Goal: Task Accomplishment & Management: Complete application form

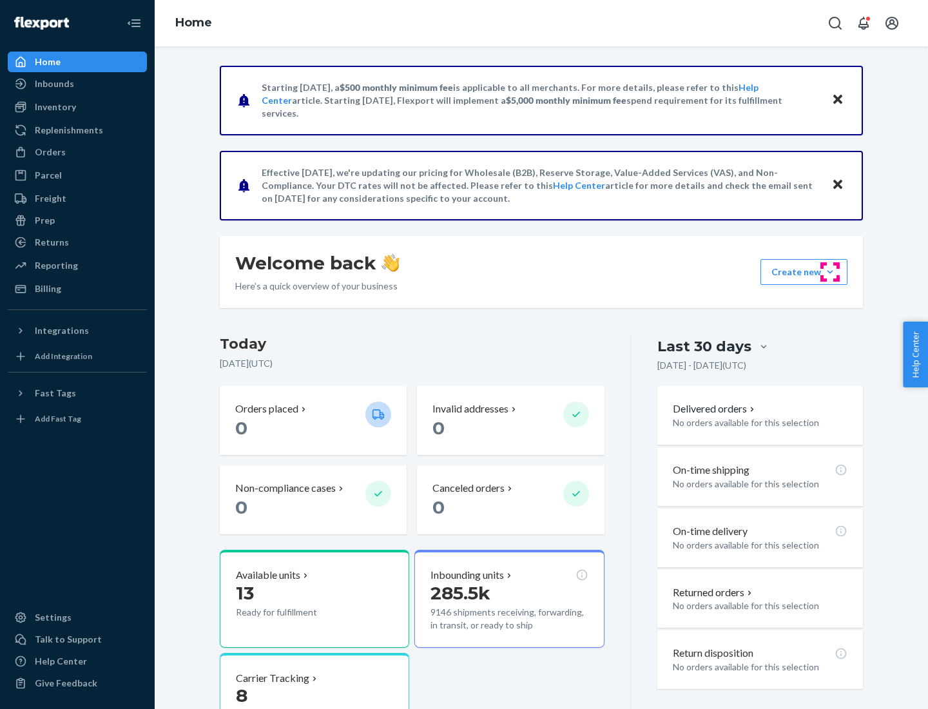
click at [830, 272] on button "Create new Create new inbound Create new order Create new product" at bounding box center [804, 272] width 87 height 26
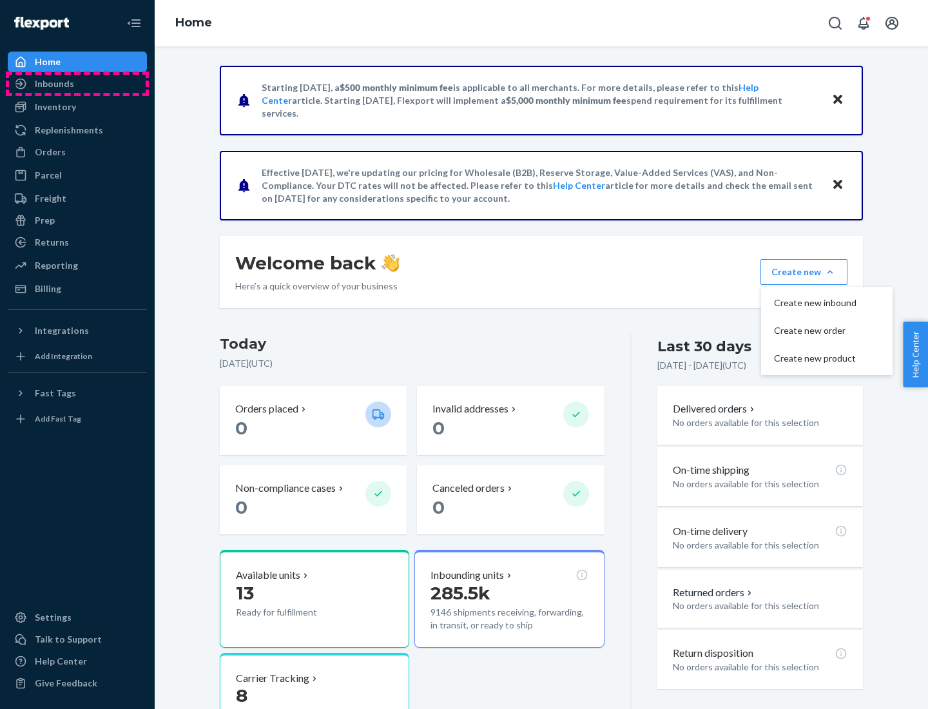
click at [77, 84] on div "Inbounds" at bounding box center [77, 84] width 137 height 18
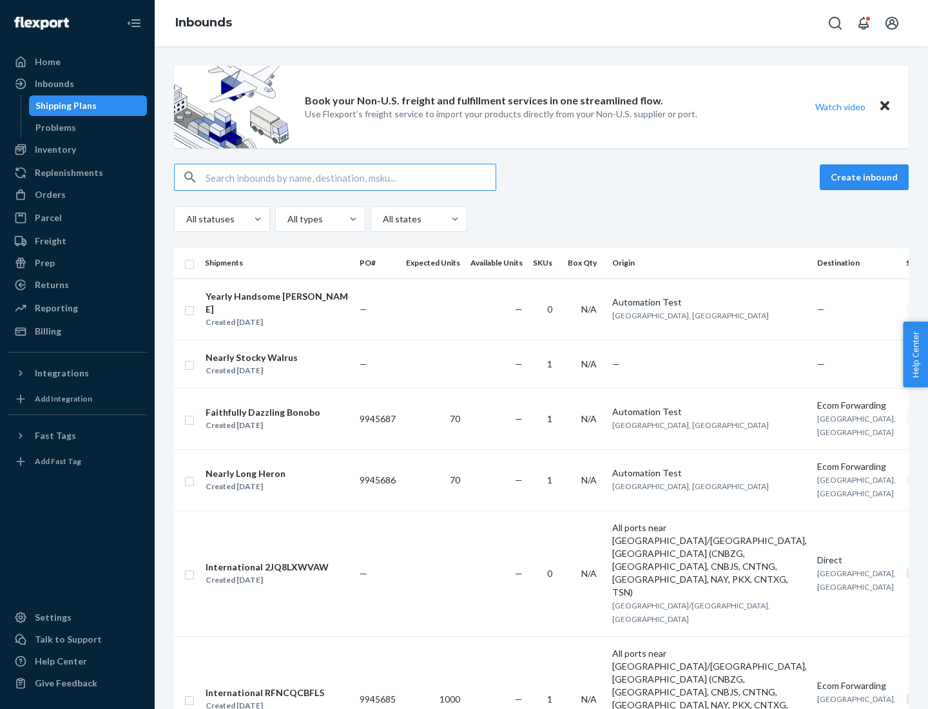
click at [866, 177] on button "Create inbound" at bounding box center [864, 177] width 89 height 26
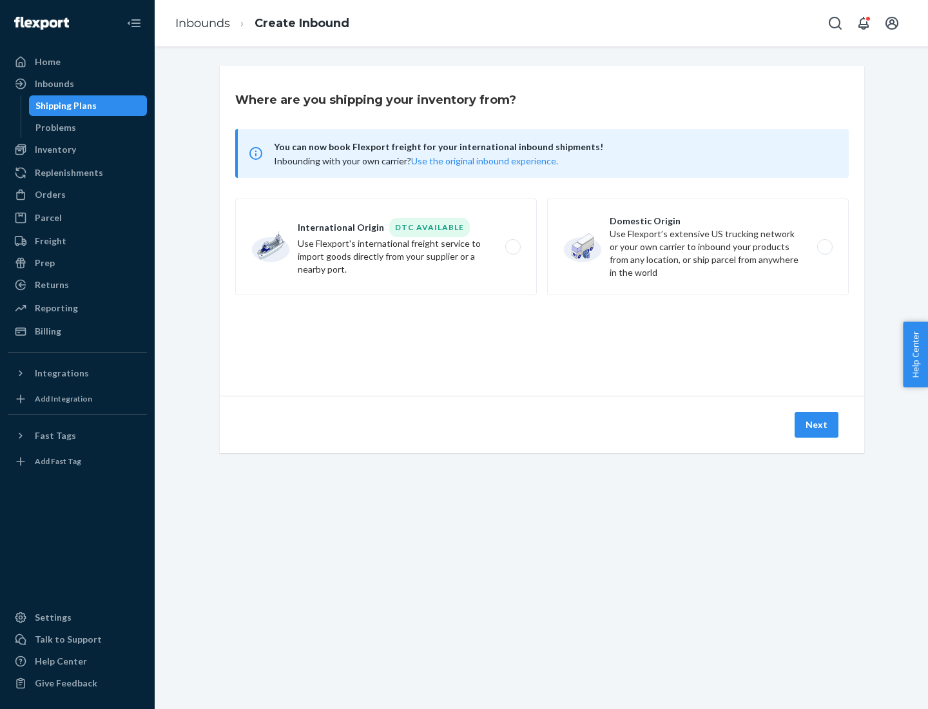
click at [698, 247] on label "Domestic Origin Use Flexport’s extensive US trucking network or your own carrie…" at bounding box center [698, 247] width 302 height 97
click at [824, 247] on input "Domestic Origin Use Flexport’s extensive US trucking network or your own carrie…" at bounding box center [828, 247] width 8 height 8
radio input "true"
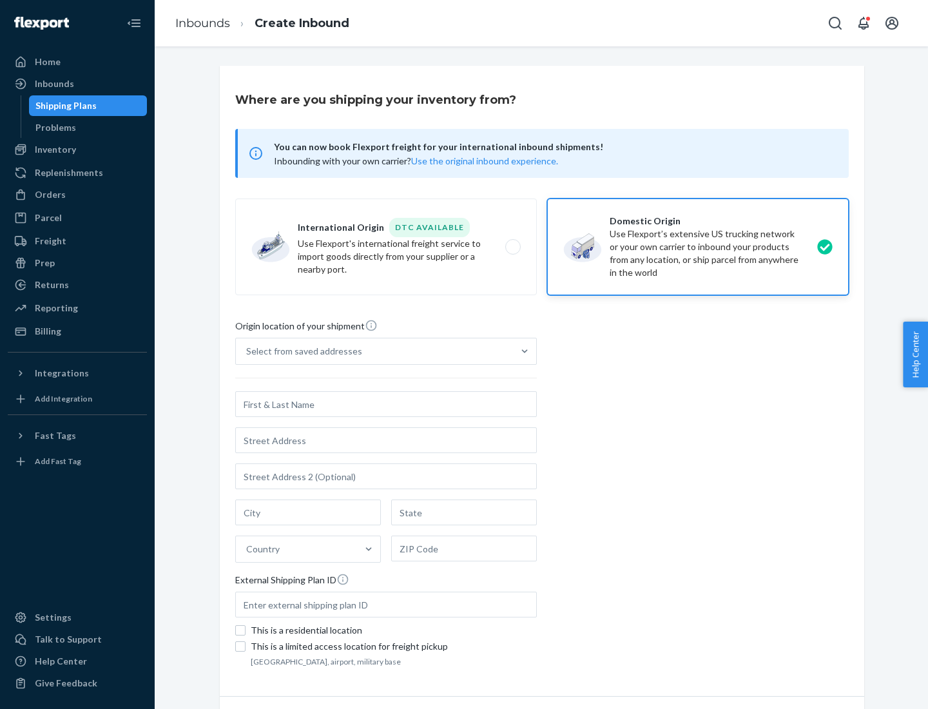
click at [374, 351] on div "Select from saved addresses" at bounding box center [374, 351] width 277 height 26
click at [247, 351] on input "Select from saved addresses" at bounding box center [246, 351] width 1 height 13
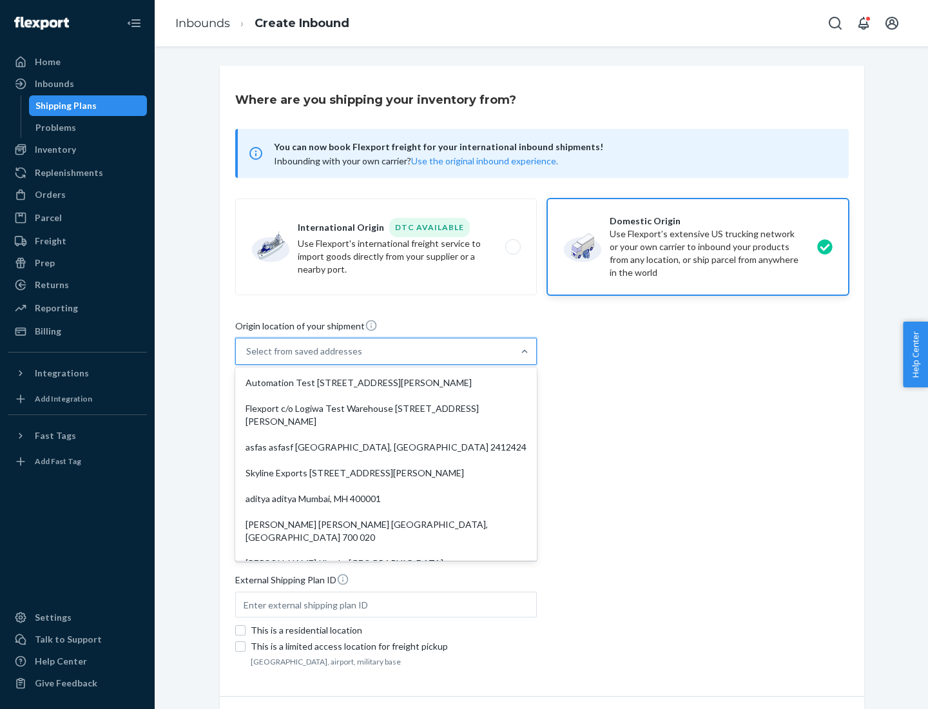
scroll to position [5, 0]
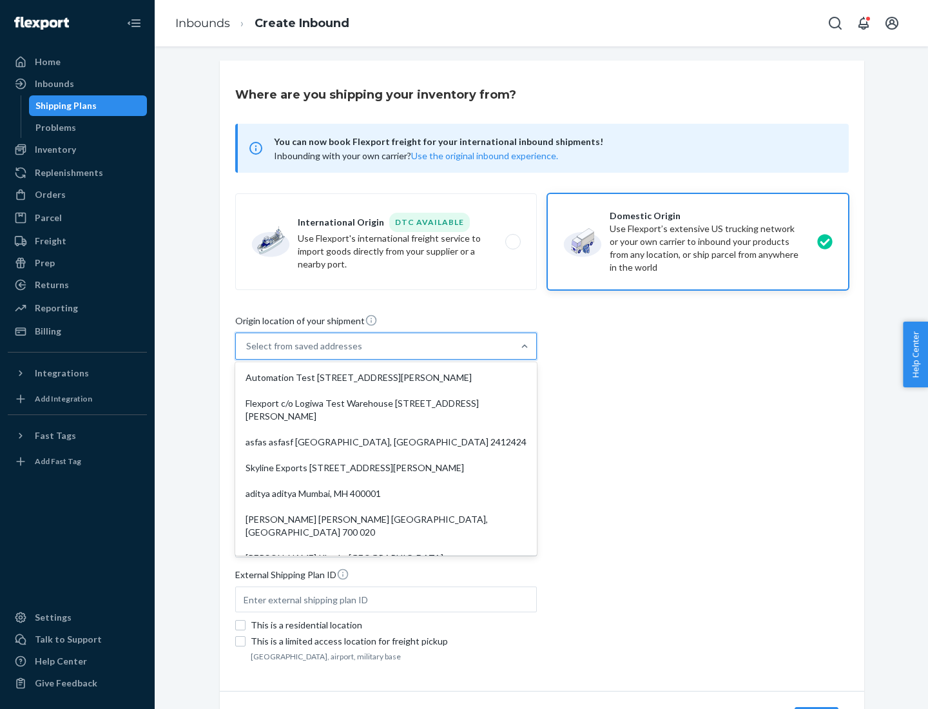
click at [386, 378] on div "Automation Test [STREET_ADDRESS][PERSON_NAME]" at bounding box center [386, 378] width 296 height 26
click at [247, 353] on input "option Automation Test [STREET_ADDRESS][PERSON_NAME]. 9 results available. Use …" at bounding box center [246, 346] width 1 height 13
type input "Automation Test"
type input "9th Floor"
type input "[GEOGRAPHIC_DATA]"
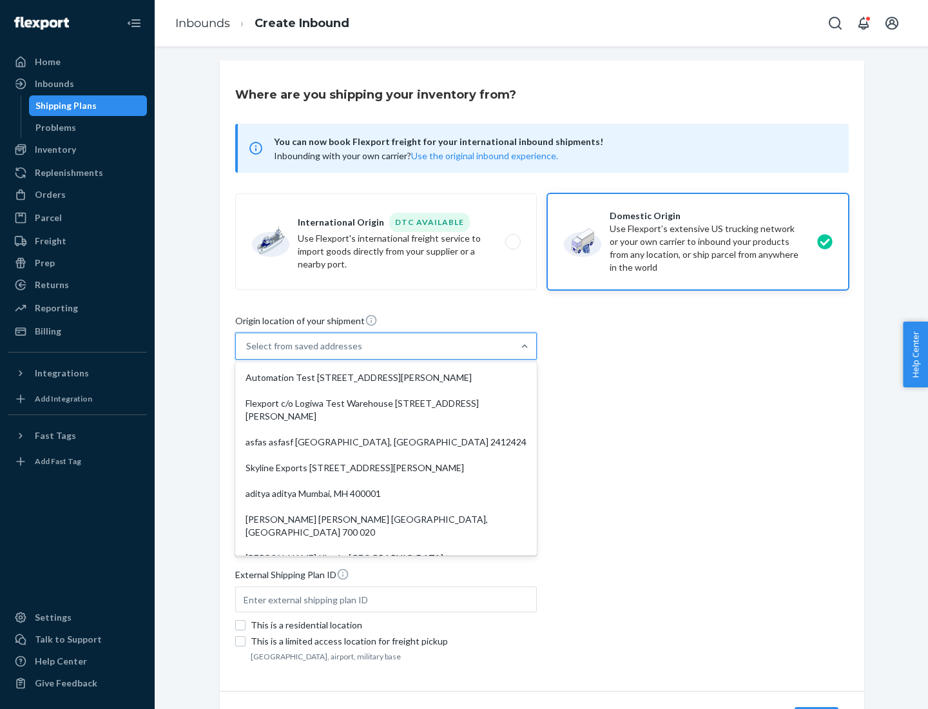
type input "CA"
type input "94104"
type input "[STREET_ADDRESS][PERSON_NAME]"
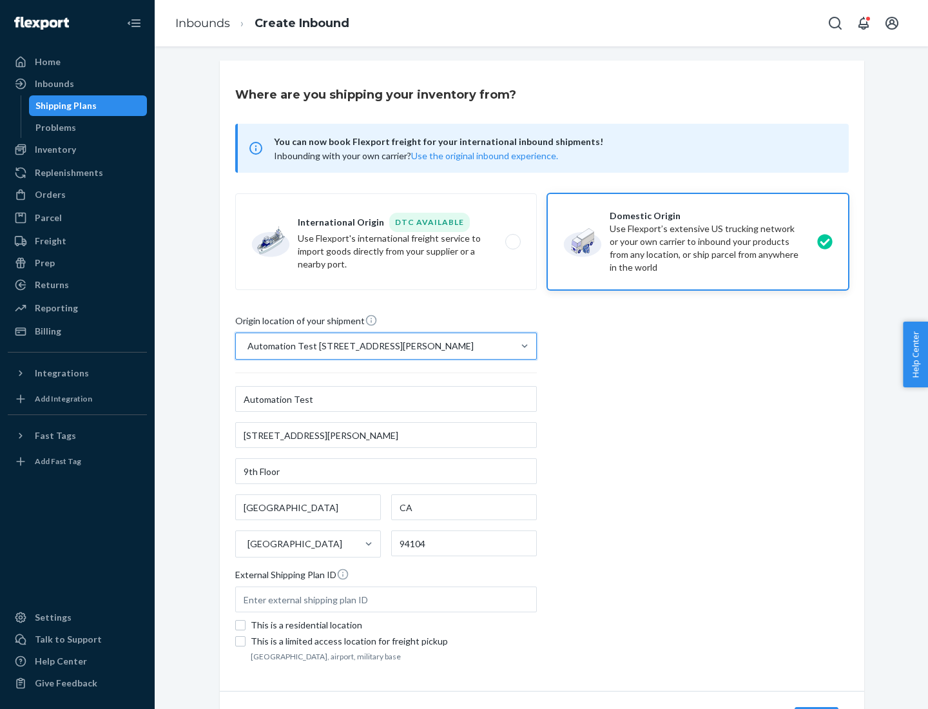
scroll to position [75, 0]
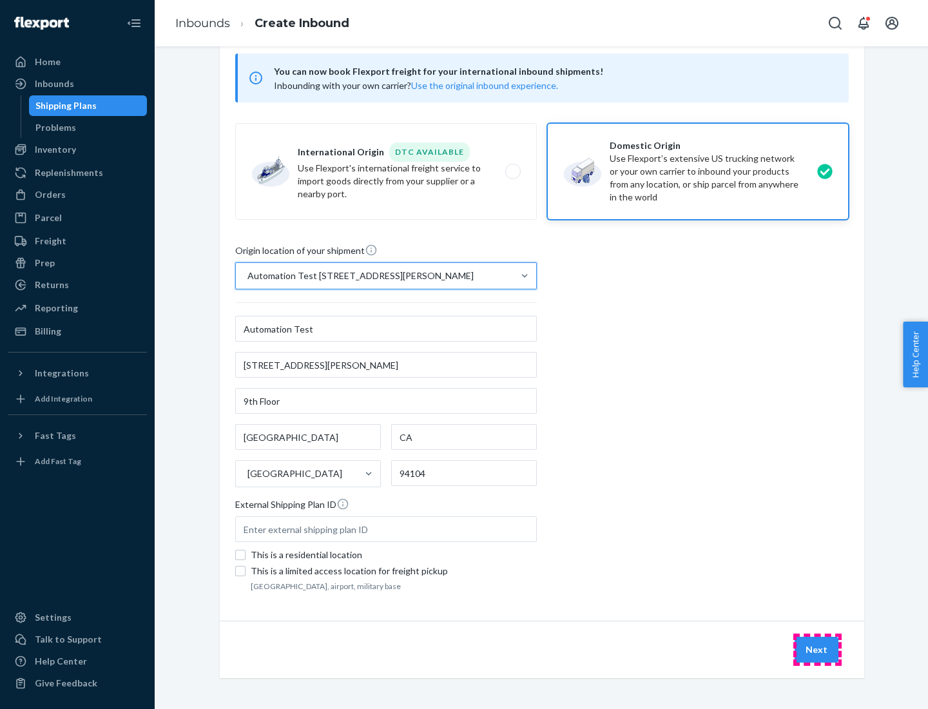
click at [817, 650] on button "Next" at bounding box center [817, 650] width 44 height 26
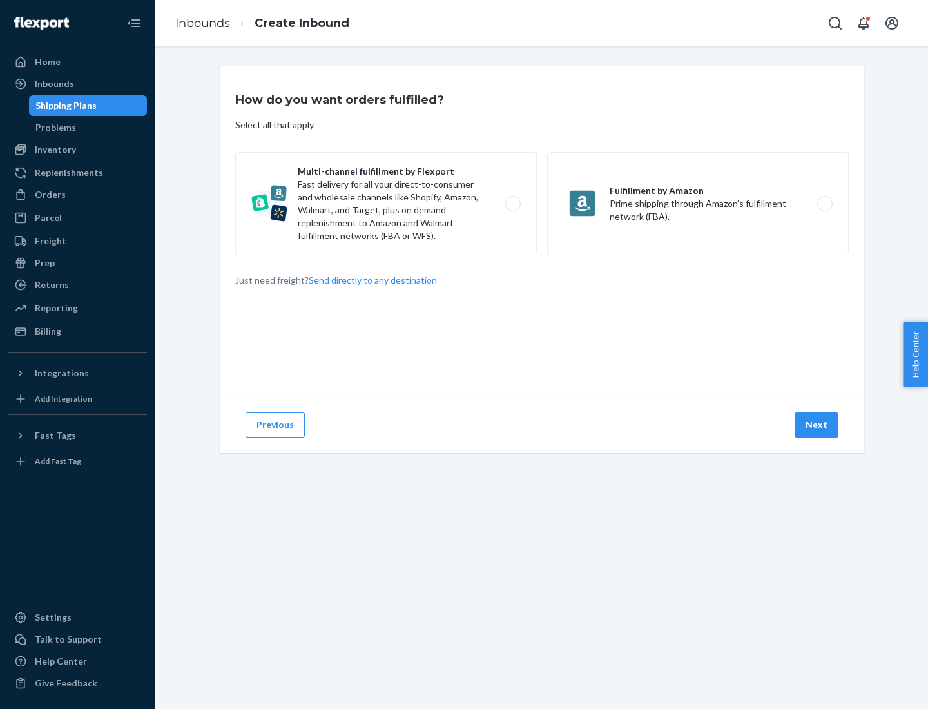
click at [386, 204] on label "Multi-channel fulfillment by Flexport Fast delivery for all your direct-to-cons…" at bounding box center [386, 203] width 302 height 103
click at [512, 204] on input "Multi-channel fulfillment by Flexport Fast delivery for all your direct-to-cons…" at bounding box center [516, 204] width 8 height 8
radio input "true"
click at [817, 425] on button "Next" at bounding box center [817, 425] width 44 height 26
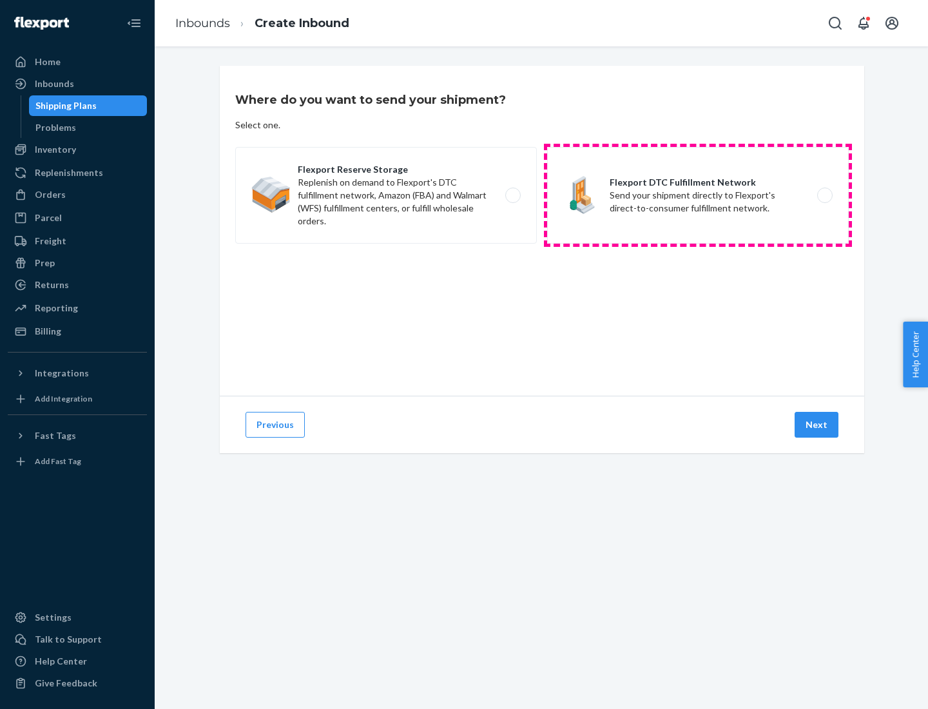
click at [698, 195] on label "Flexport DTC Fulfillment Network Send your shipment directly to Flexport's dire…" at bounding box center [698, 195] width 302 height 97
click at [824, 195] on input "Flexport DTC Fulfillment Network Send your shipment directly to Flexport's dire…" at bounding box center [828, 195] width 8 height 8
radio input "true"
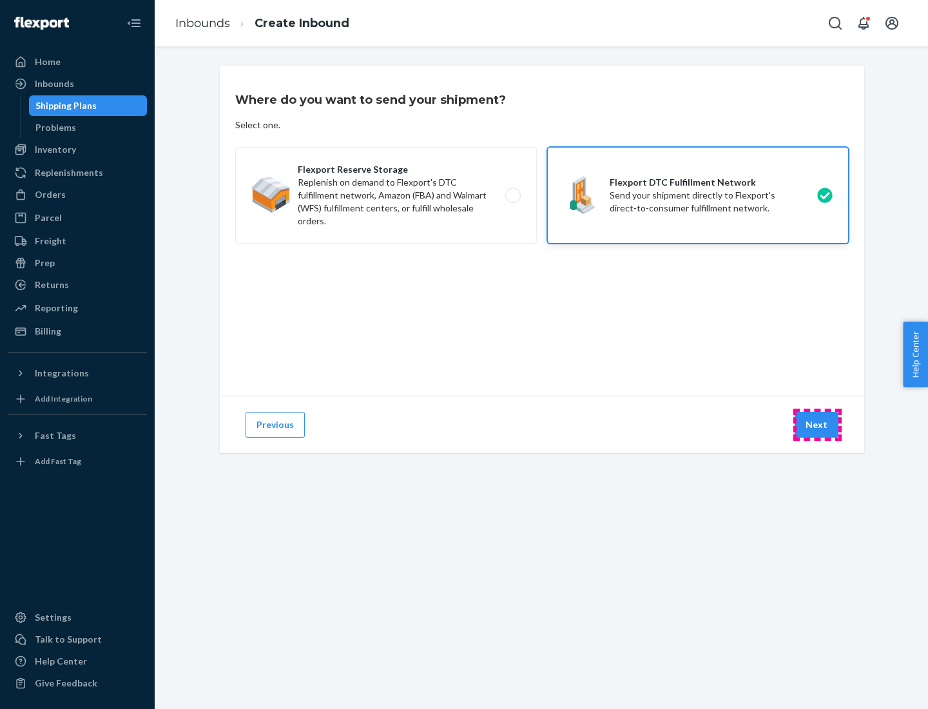
click at [817, 425] on button "Next" at bounding box center [817, 425] width 44 height 26
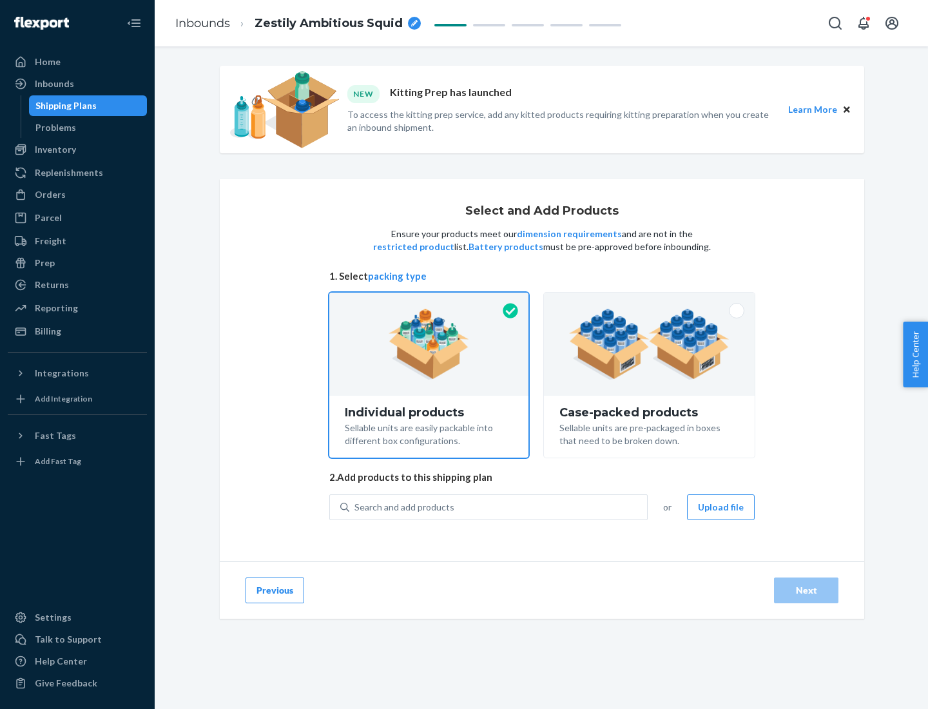
click at [650, 344] on img at bounding box center [649, 344] width 160 height 71
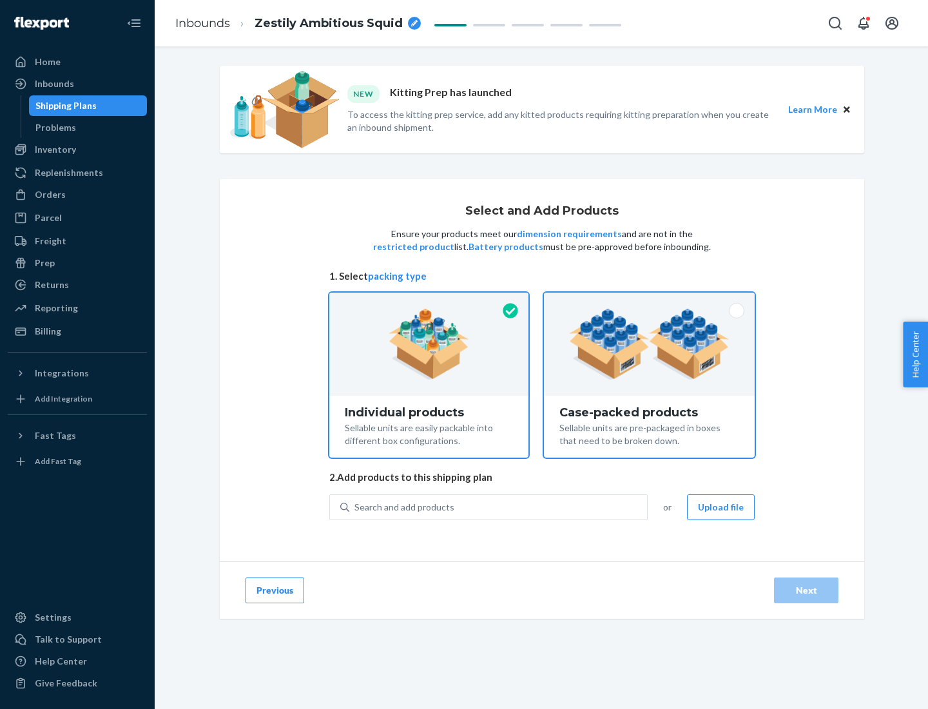
click at [650, 301] on input "Case-packed products Sellable units are pre-packaged in boxes that need to be b…" at bounding box center [649, 297] width 8 height 8
radio input "true"
radio input "false"
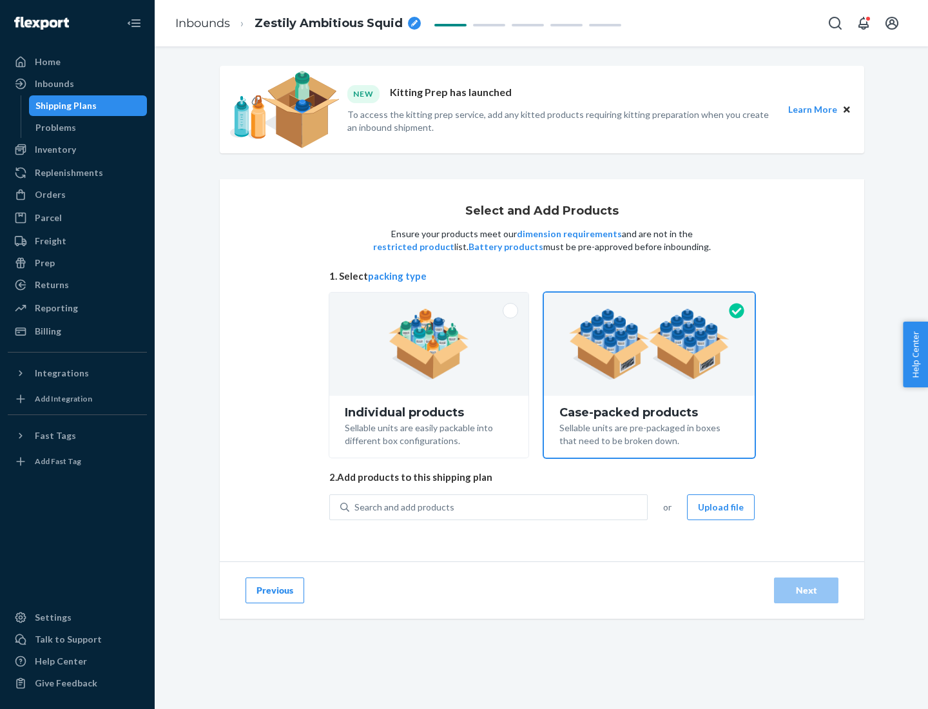
click at [499, 507] on div "Search and add products" at bounding box center [498, 507] width 298 height 23
click at [356, 507] on input "Search and add products" at bounding box center [354, 507] width 1 height 13
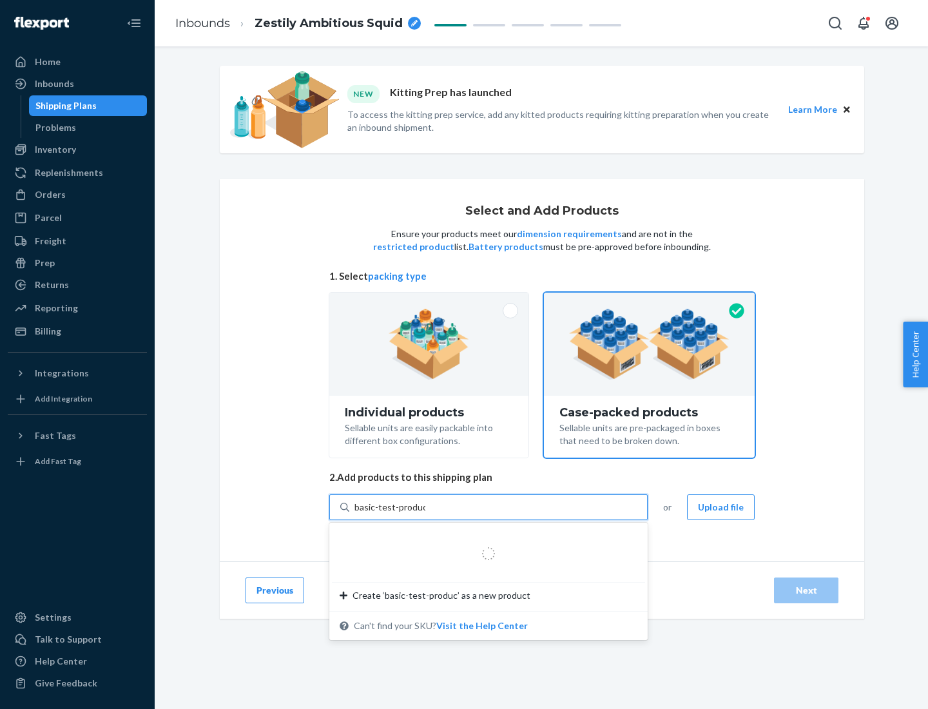
type input "basic-test-product-1"
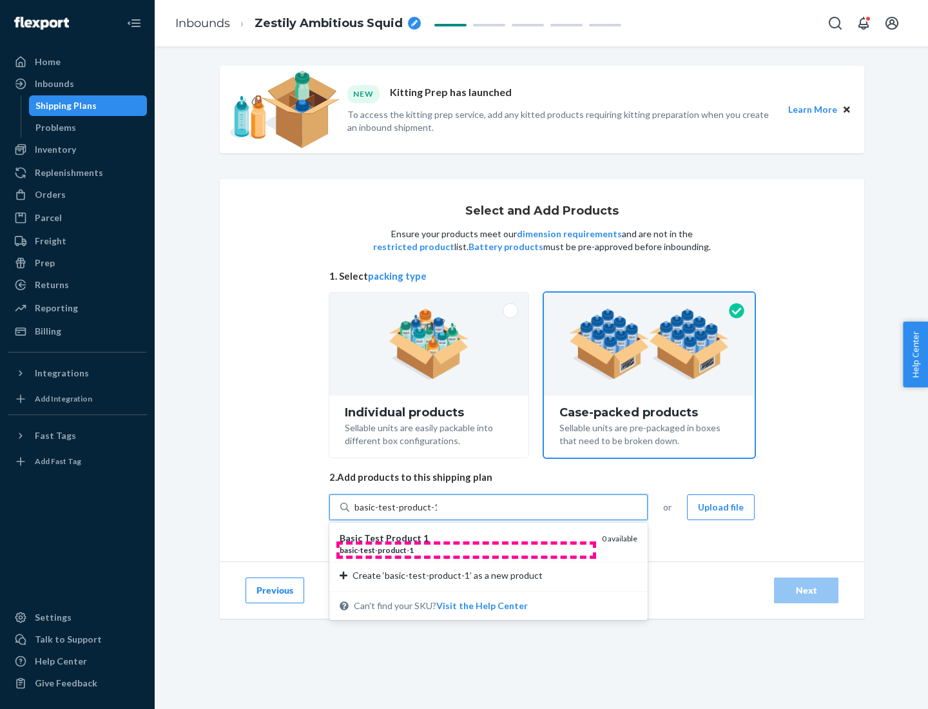
click at [466, 550] on div "basic - test - product - 1" at bounding box center [466, 550] width 252 height 11
click at [437, 514] on input "basic-test-product-1" at bounding box center [395, 507] width 82 height 13
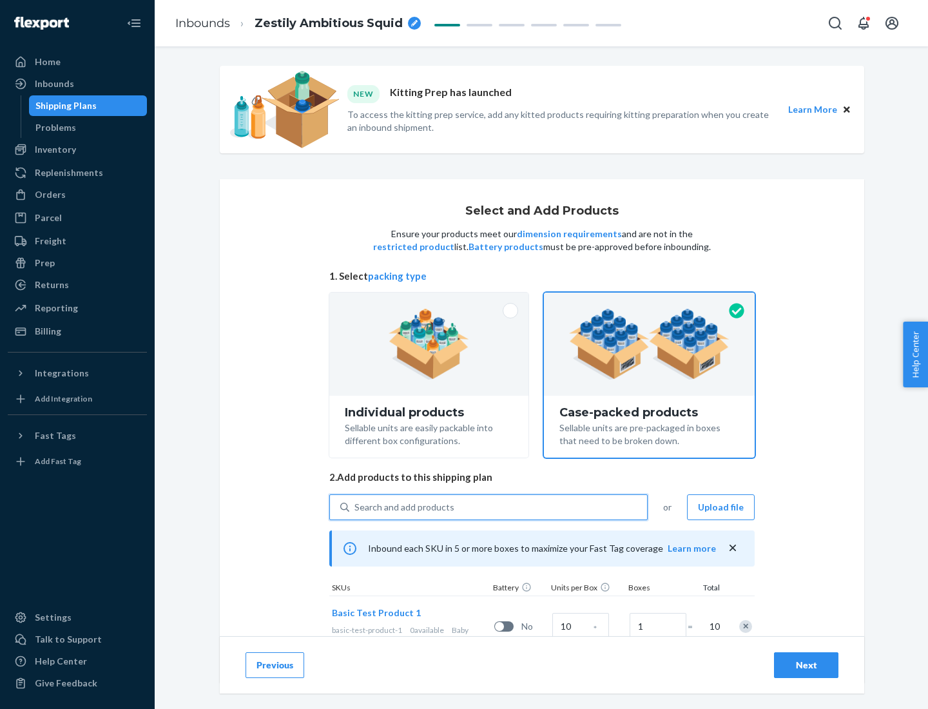
scroll to position [46, 0]
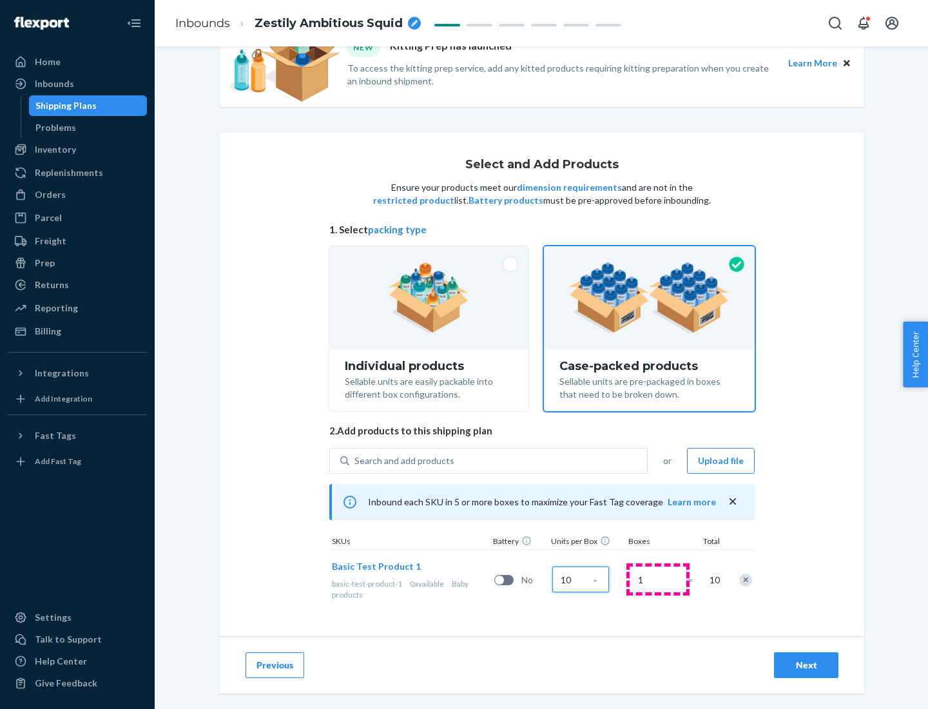
type input "10"
type input "7"
click at [806, 665] on div "Next" at bounding box center [806, 665] width 43 height 13
radio input "true"
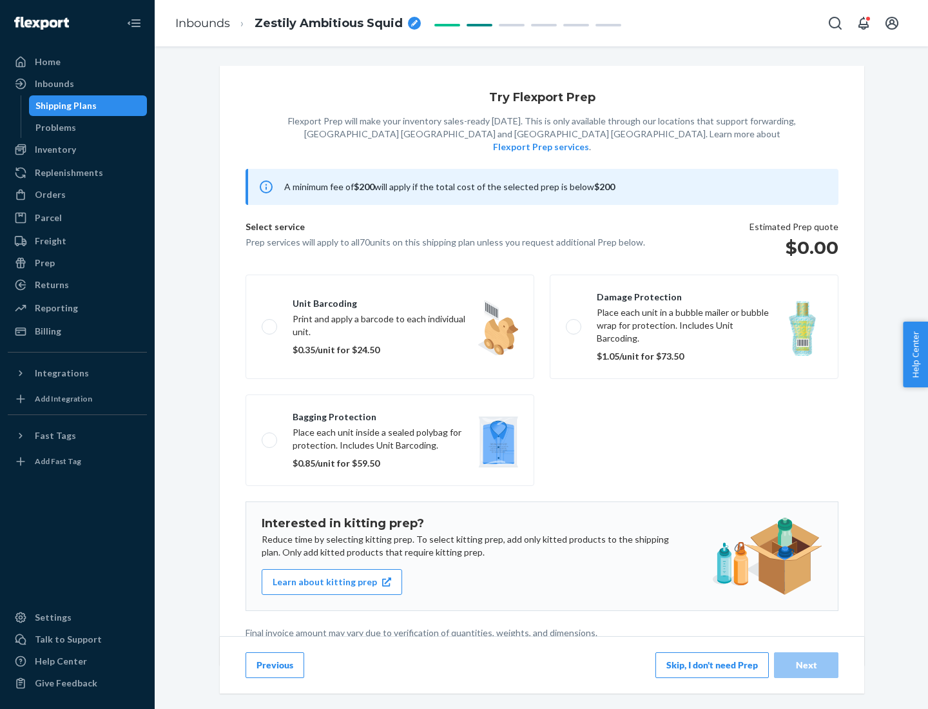
scroll to position [3, 0]
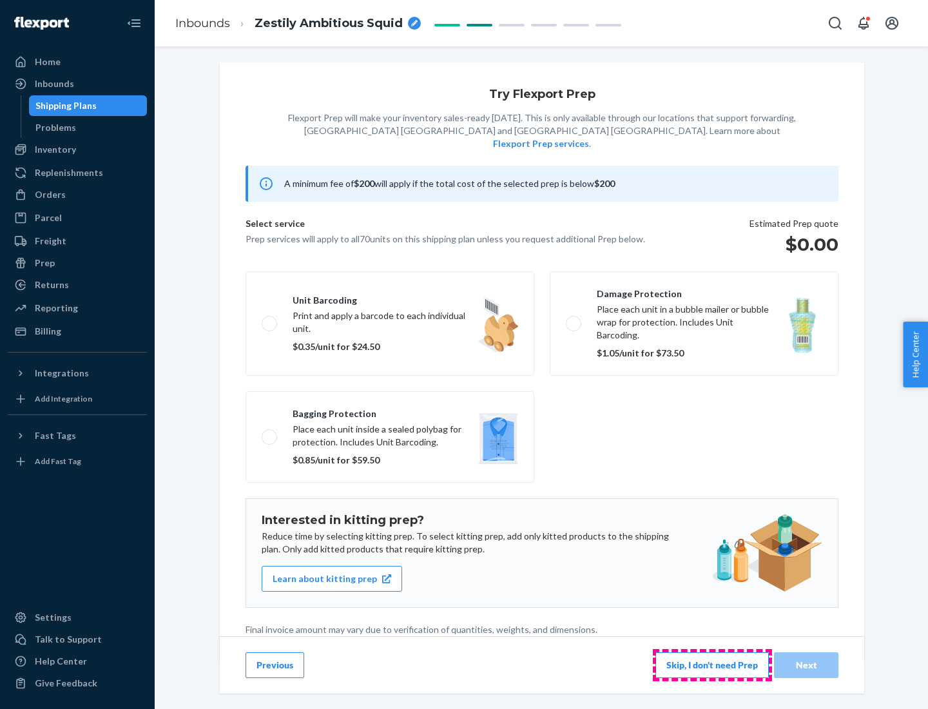
click at [712, 664] on button "Skip, I don't need Prep" at bounding box center [711, 665] width 113 height 26
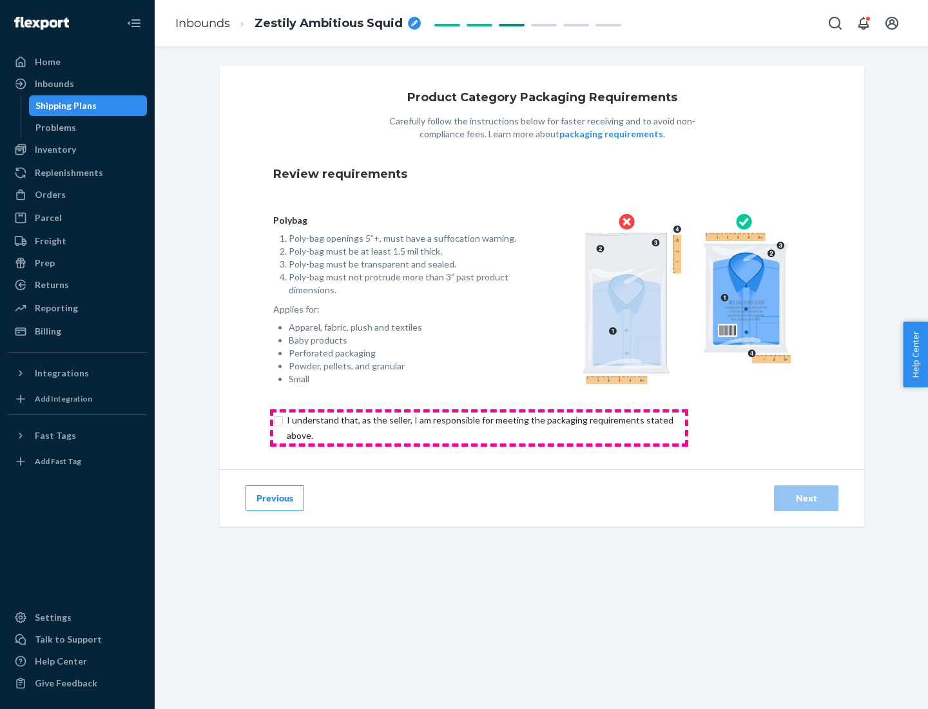
click at [479, 427] on input "checkbox" at bounding box center [487, 427] width 429 height 31
checkbox input "true"
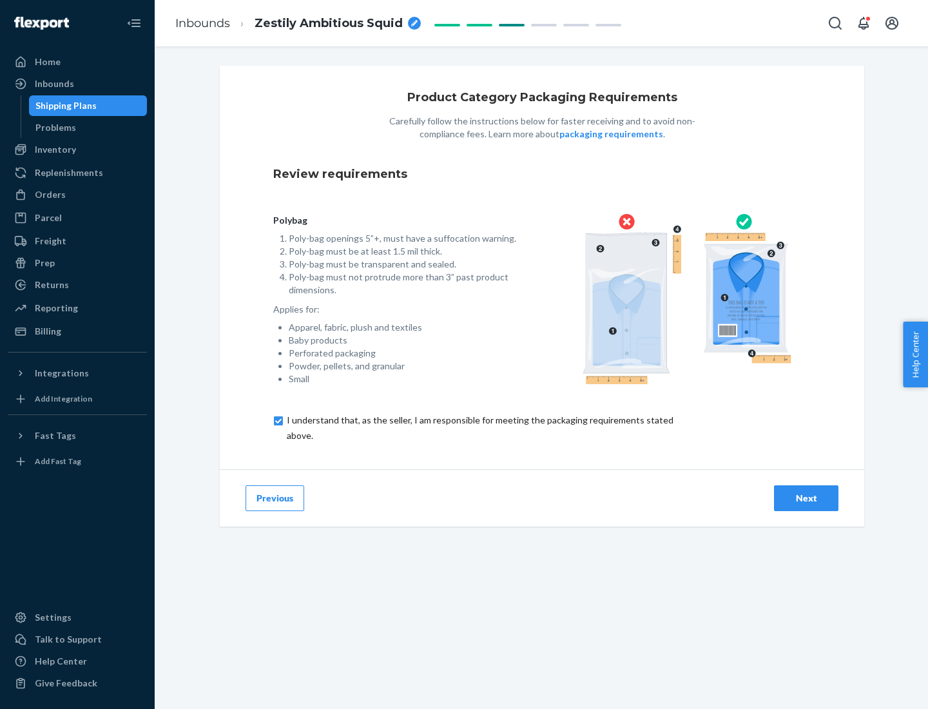
click at [806, 498] on div "Next" at bounding box center [806, 498] width 43 height 13
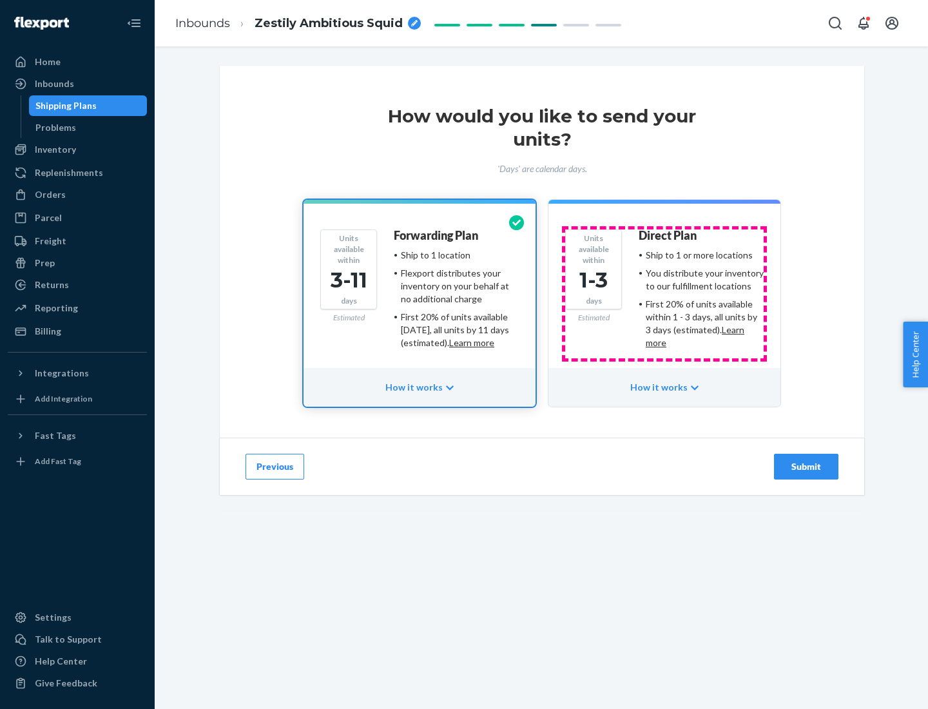
click at [664, 294] on ul "Ship to 1 or more locations You distribute your inventory to our fulfillment lo…" at bounding box center [701, 299] width 125 height 101
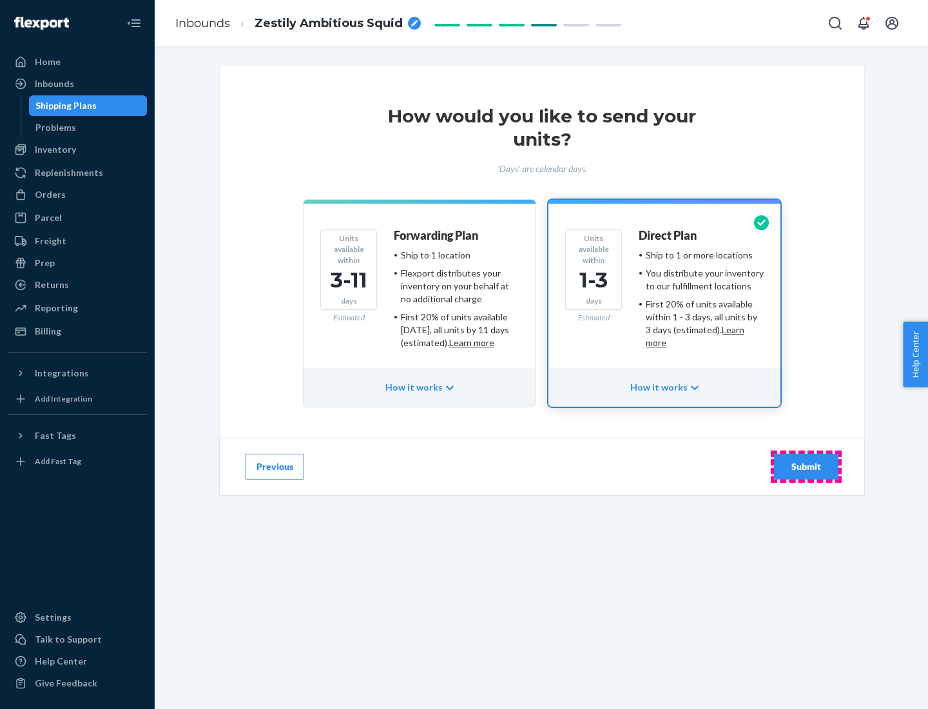
click at [806, 467] on div "Submit" at bounding box center [806, 466] width 43 height 13
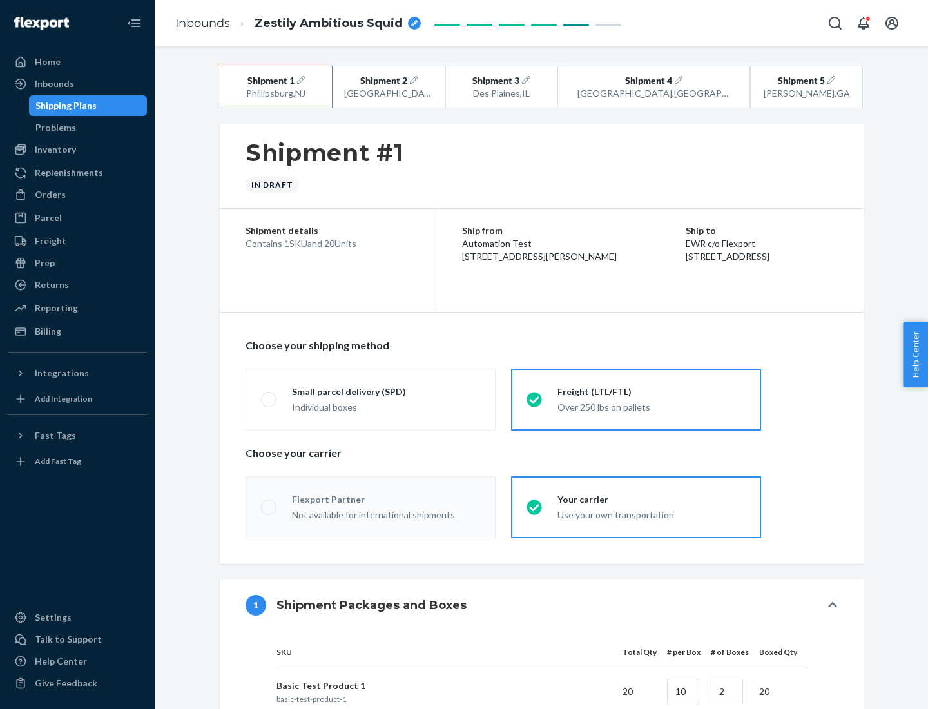
radio input "true"
radio input "false"
radio input "true"
radio input "false"
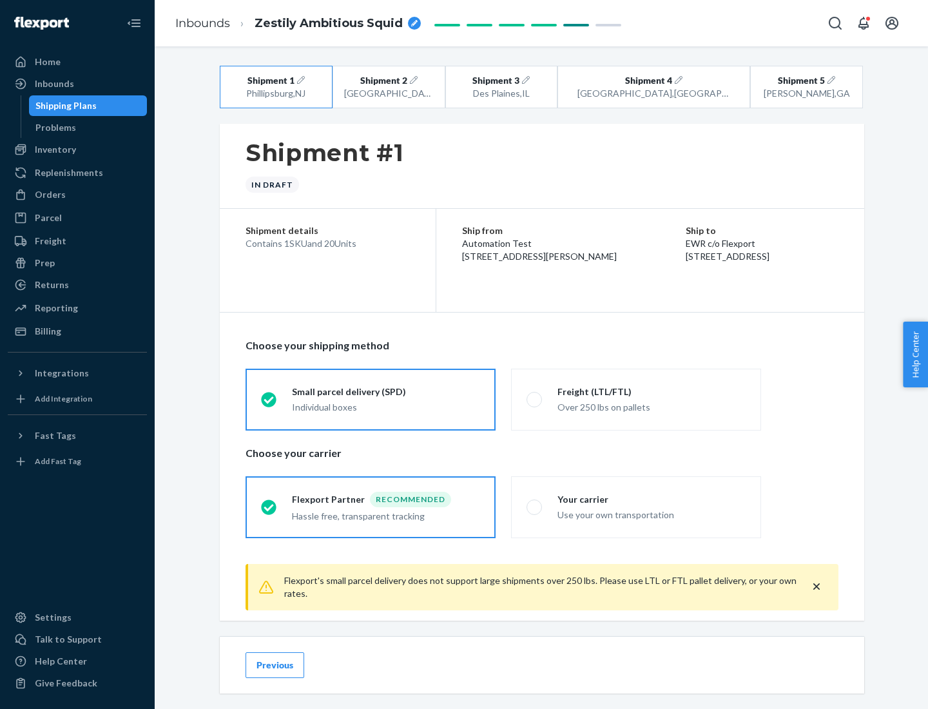
scroll to position [14, 0]
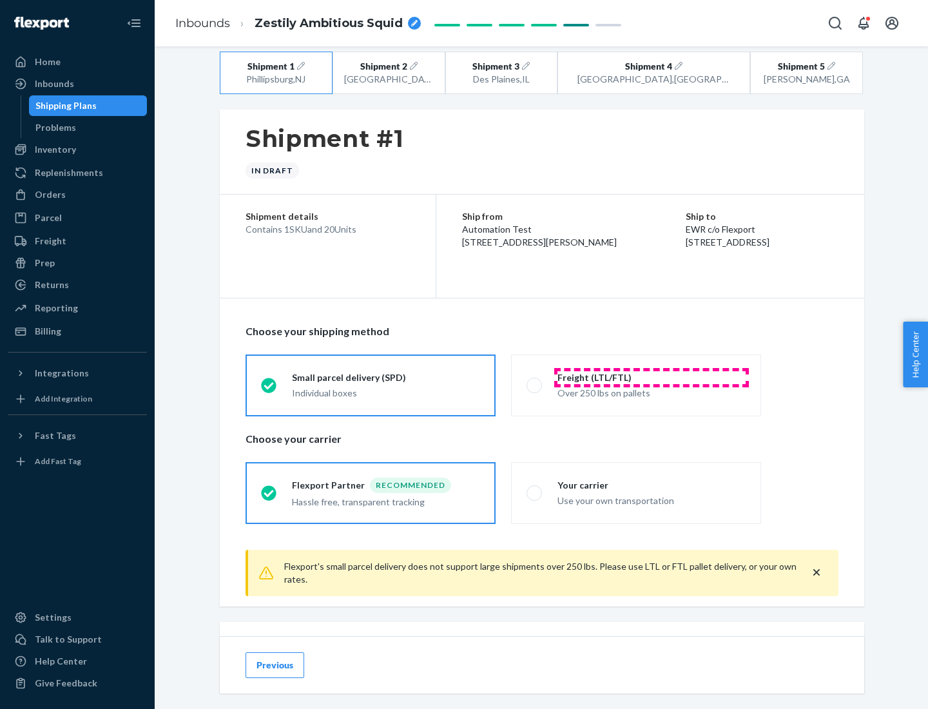
click at [652, 377] on div "Freight (LTL/FTL)" at bounding box center [652, 377] width 188 height 13
click at [535, 381] on input "Freight (LTL/FTL) Over 250 lbs on pallets" at bounding box center [531, 385] width 8 height 8
radio input "true"
radio input "false"
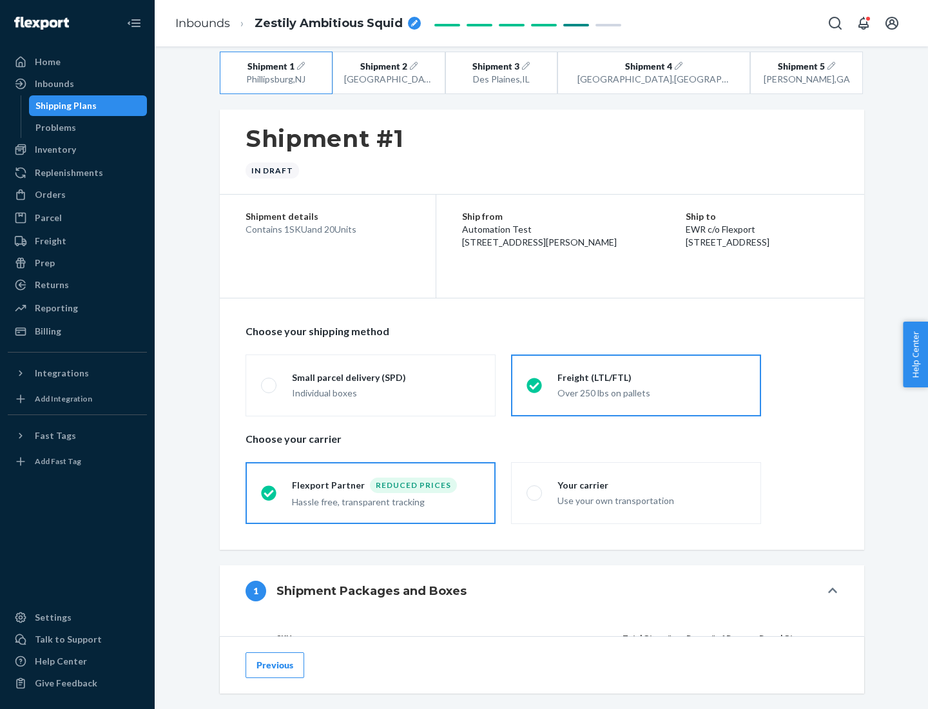
scroll to position [122, 0]
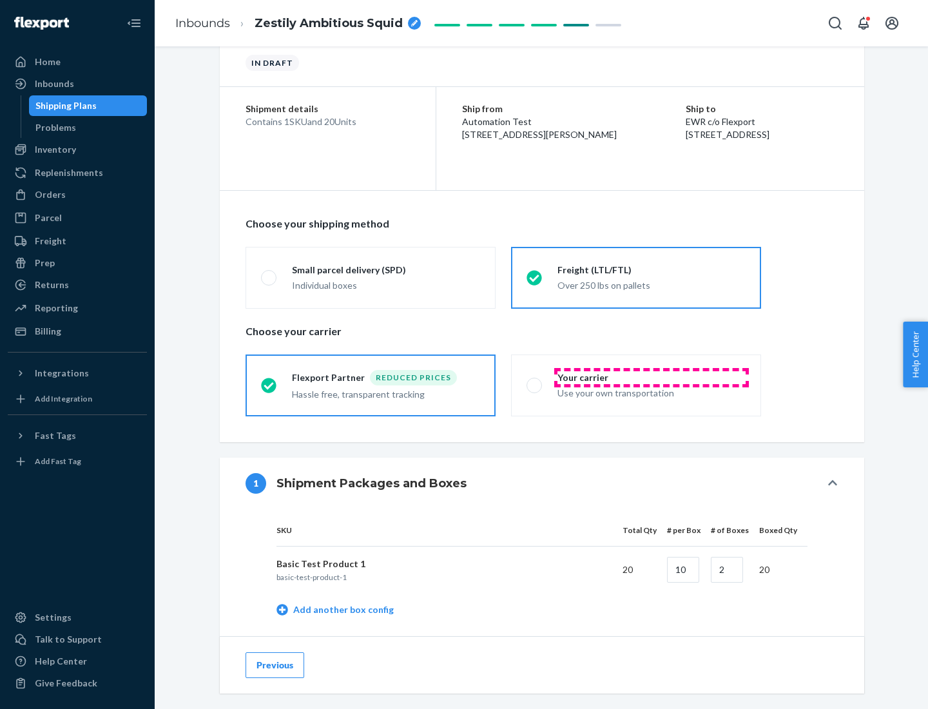
click at [652, 377] on div "Your carrier" at bounding box center [652, 377] width 188 height 13
click at [535, 381] on input "Your carrier Use your own transportation" at bounding box center [531, 385] width 8 height 8
radio input "true"
radio input "false"
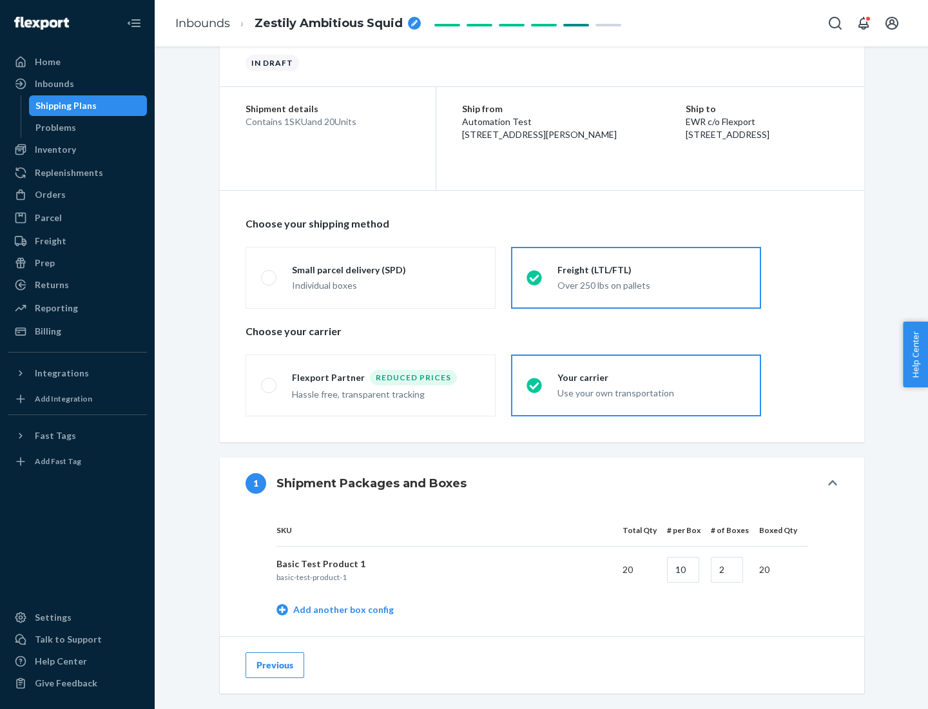
scroll to position [407, 0]
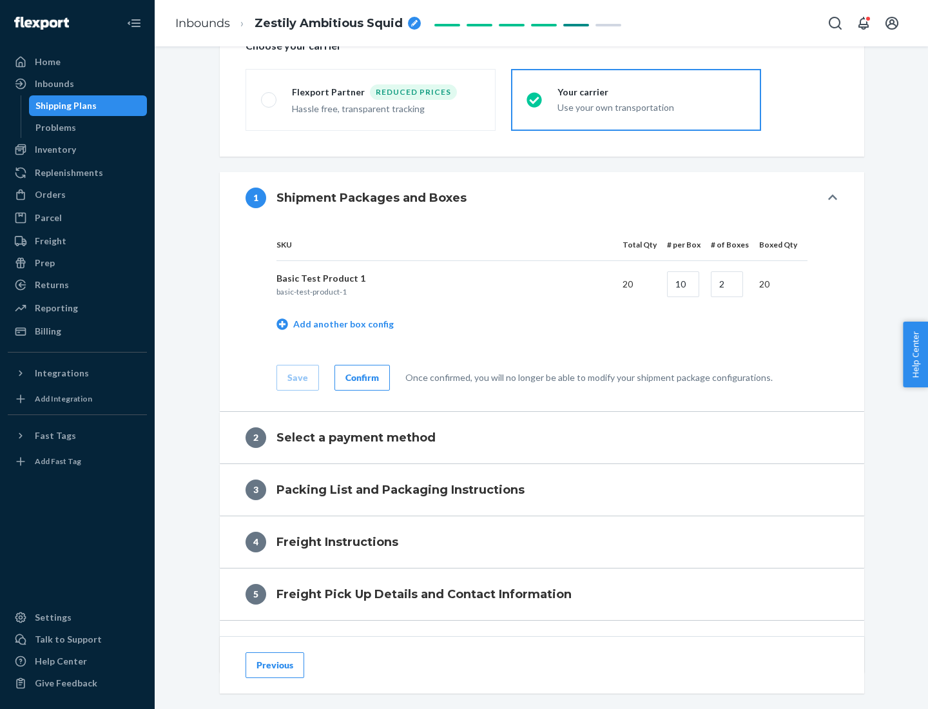
click at [360, 377] on div "Confirm" at bounding box center [362, 377] width 34 height 13
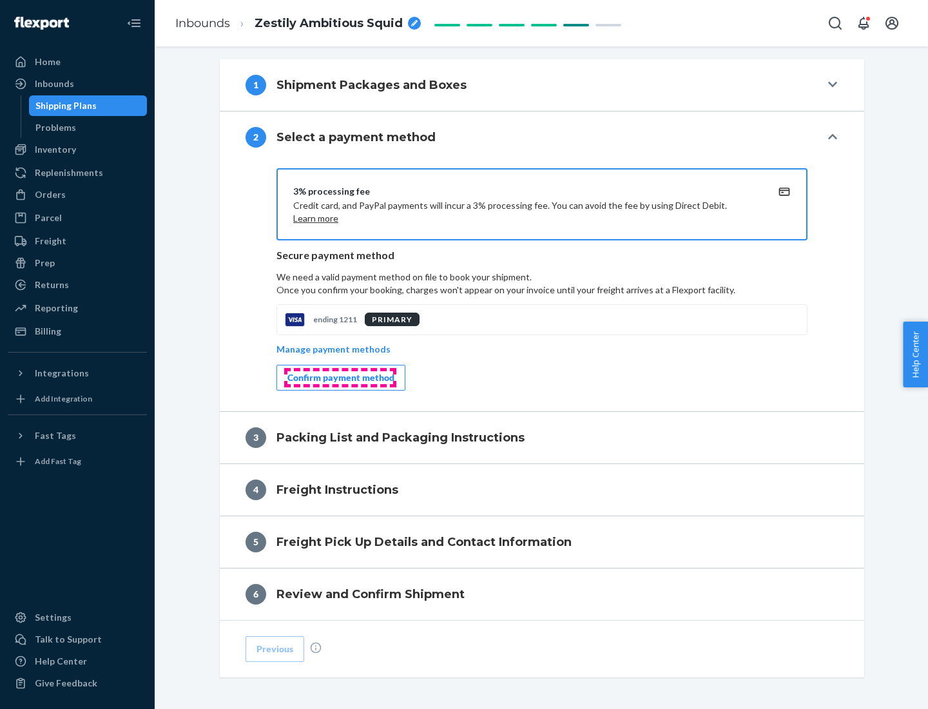
click at [340, 378] on div "Confirm payment method" at bounding box center [340, 377] width 107 height 13
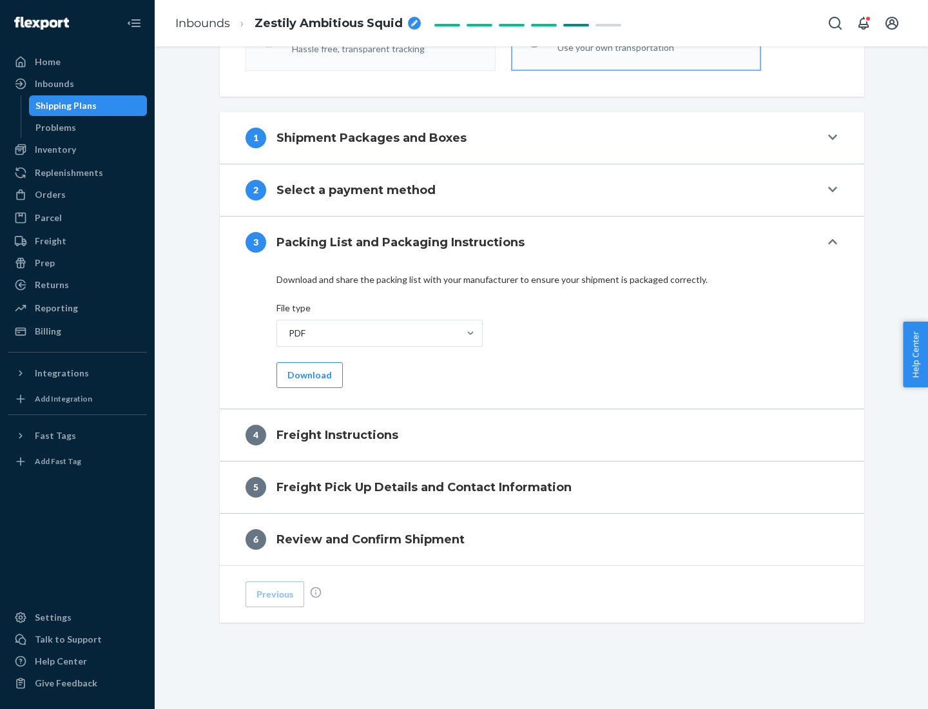
scroll to position [465, 0]
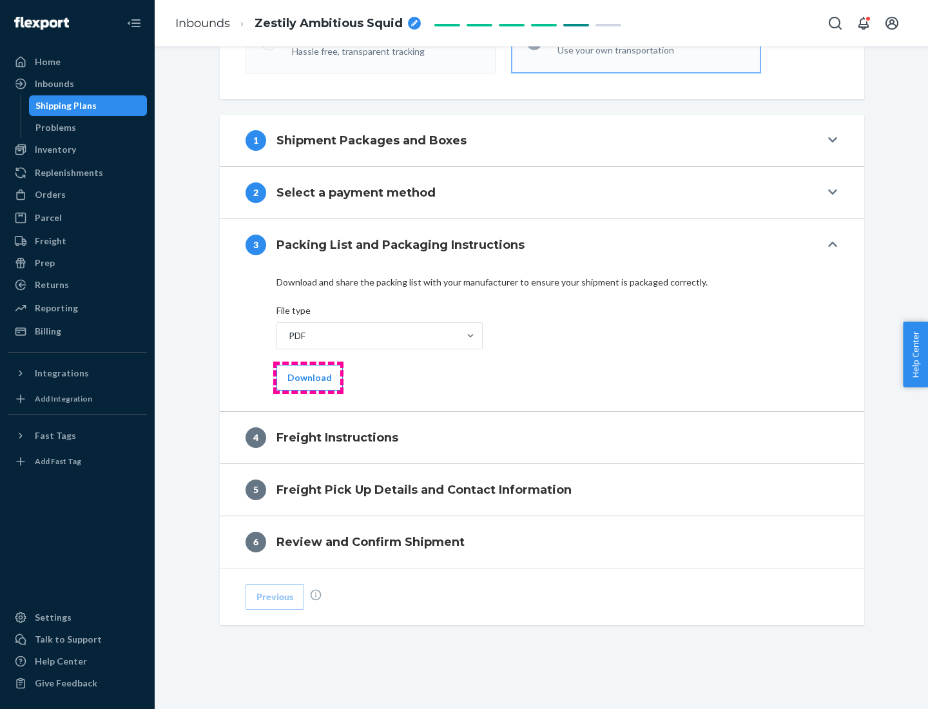
click at [308, 377] on button "Download" at bounding box center [309, 378] width 66 height 26
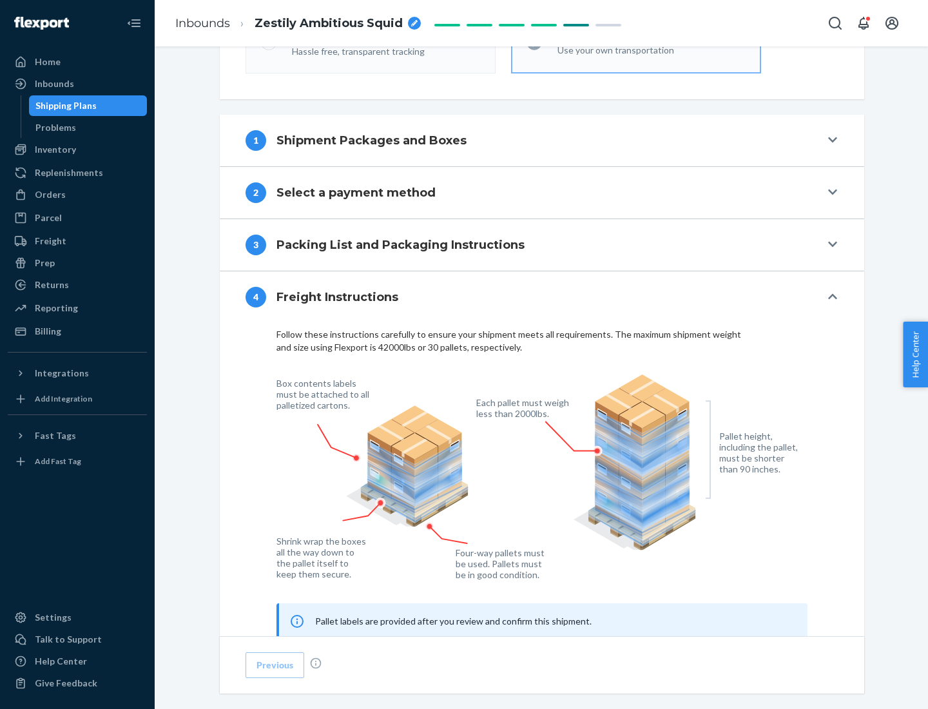
scroll to position [779, 0]
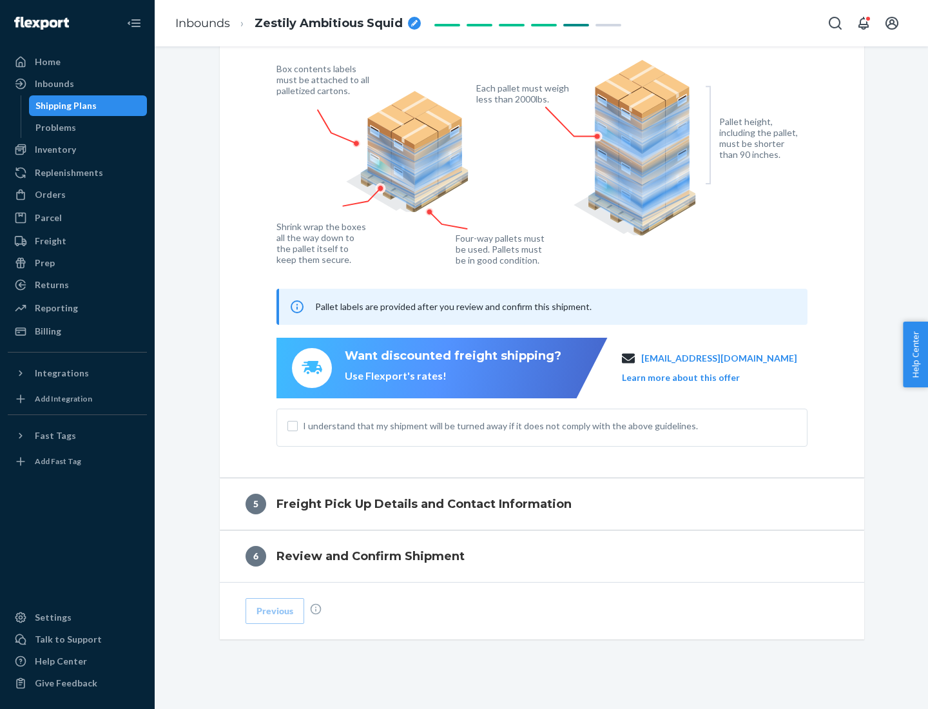
click at [697, 377] on button "Learn more about this offer" at bounding box center [681, 377] width 118 height 13
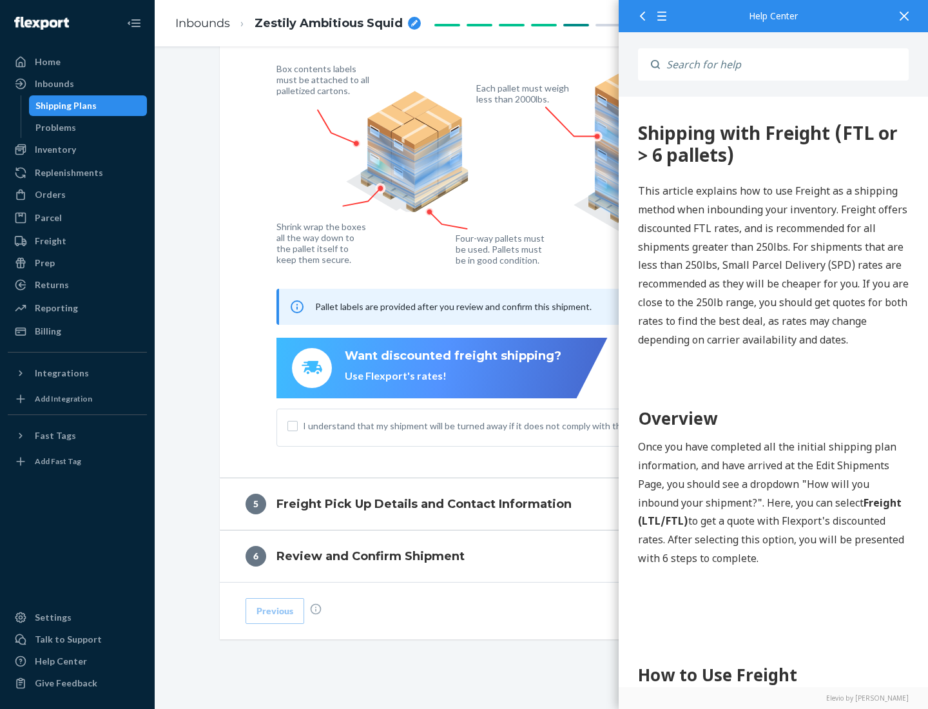
scroll to position [0, 0]
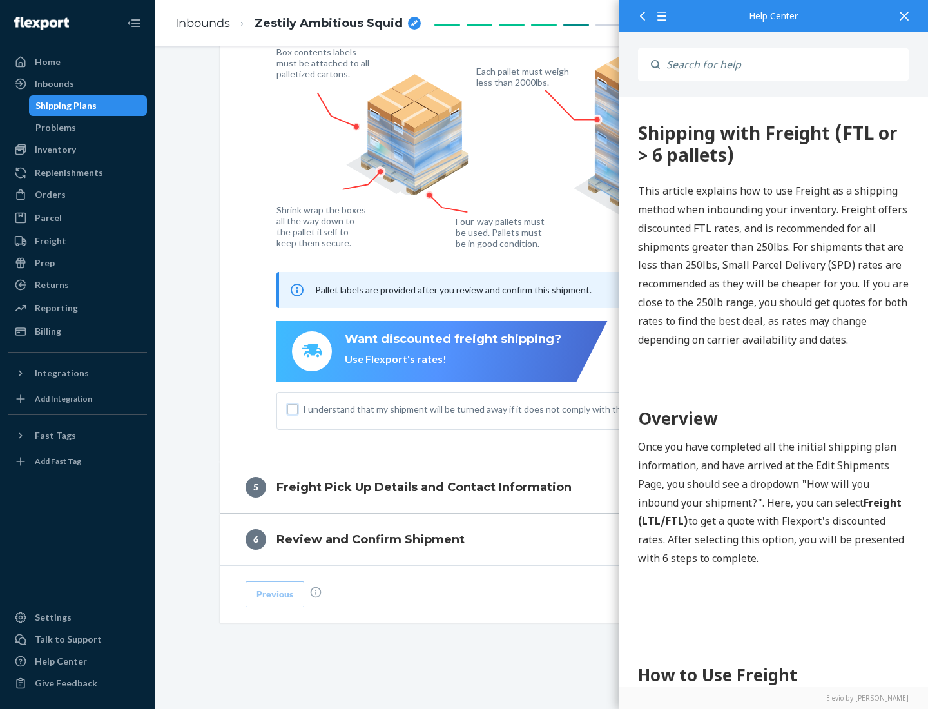
click at [293, 409] on input "I understand that my shipment will be turned away if it does not comply with th…" at bounding box center [292, 409] width 10 height 10
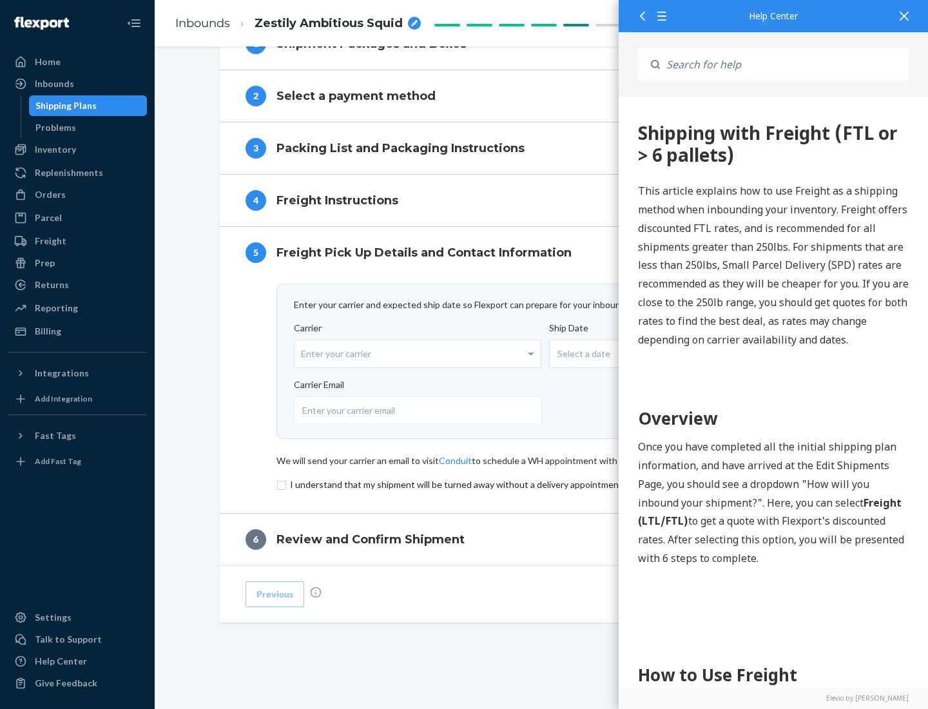
scroll to position [561, 0]
click at [542, 484] on input "checkbox" at bounding box center [541, 484] width 531 height 15
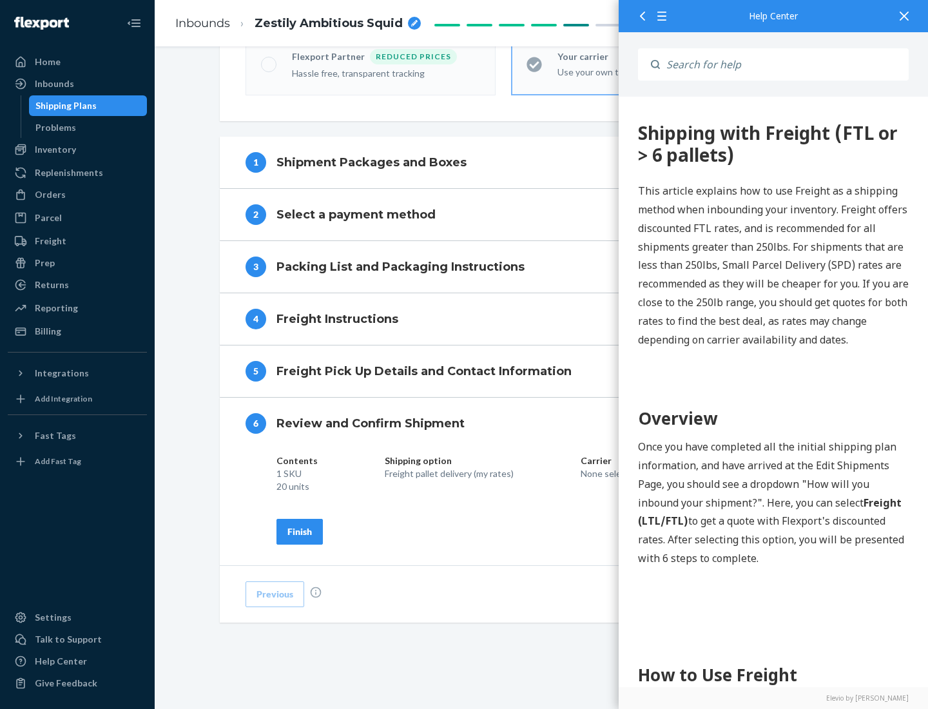
click at [300, 531] on div "Finish" at bounding box center [299, 531] width 24 height 13
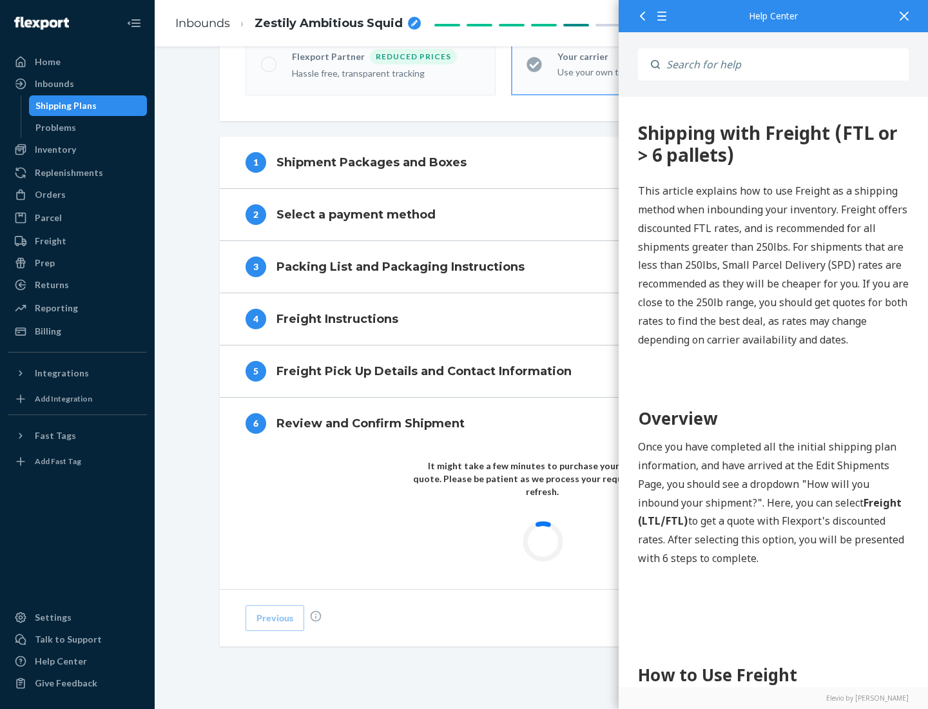
scroll to position [378, 0]
